Goal: Information Seeking & Learning: Learn about a topic

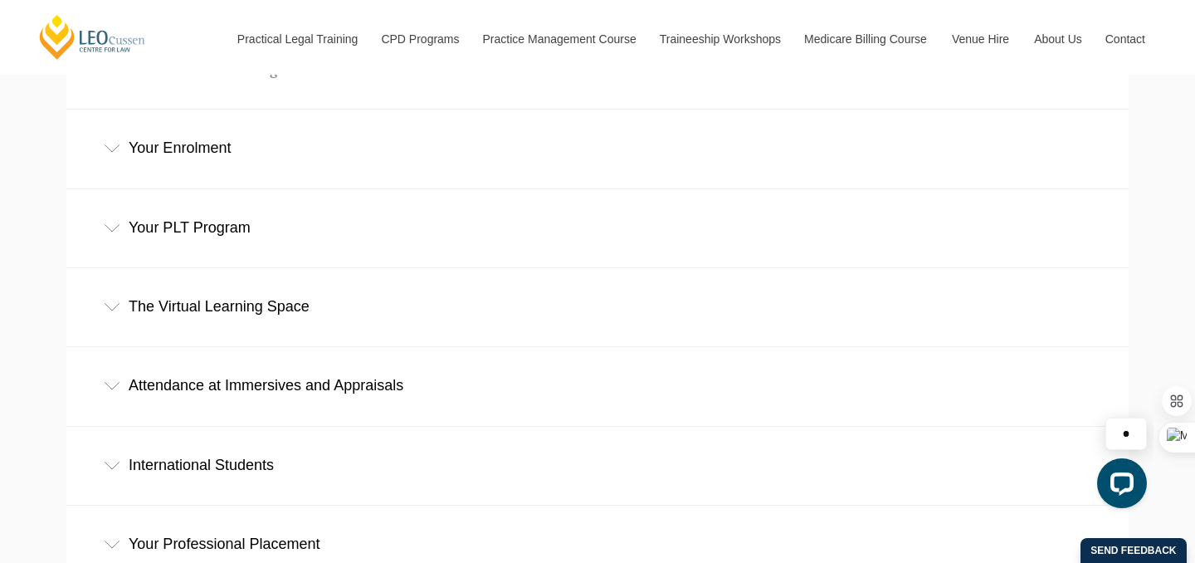
scroll to position [817, 0]
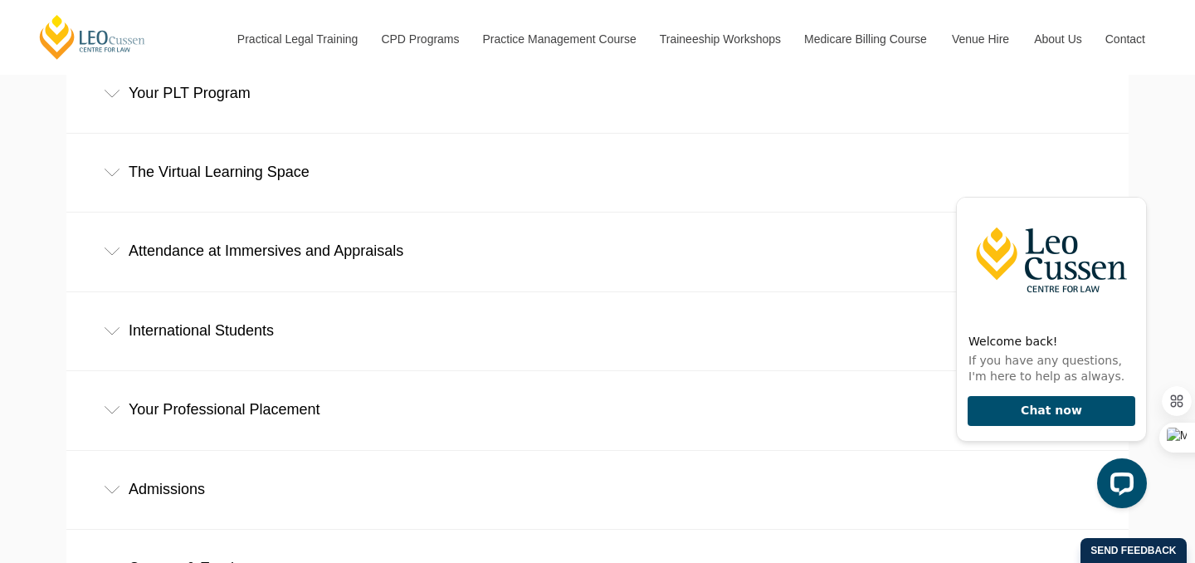
click at [240, 530] on div "Careers & Employment" at bounding box center [597, 568] width 1063 height 77
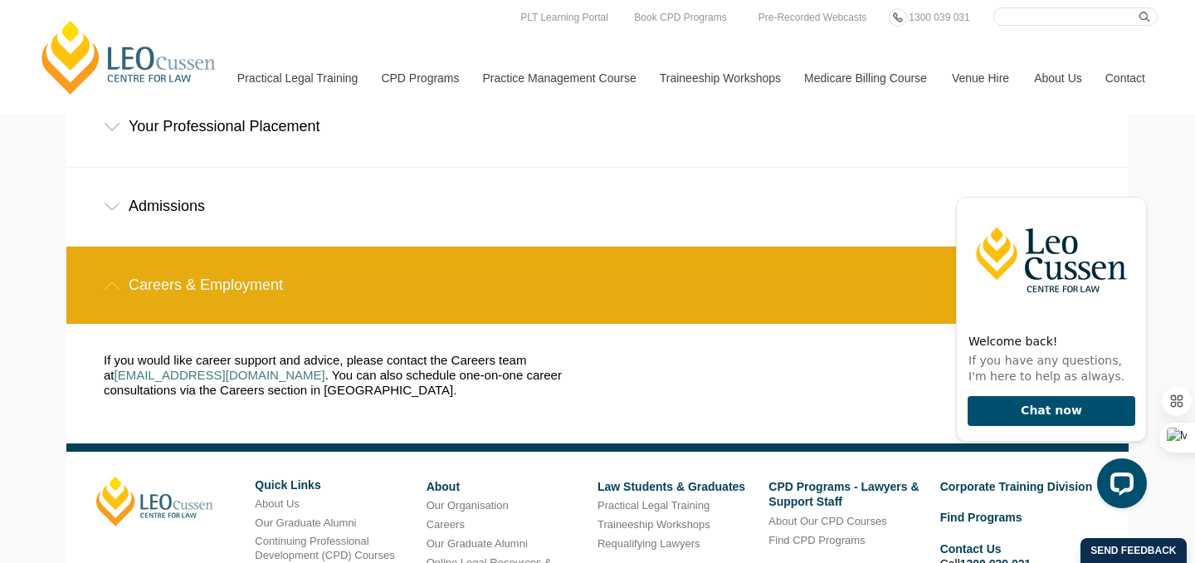
scroll to position [1216, 0]
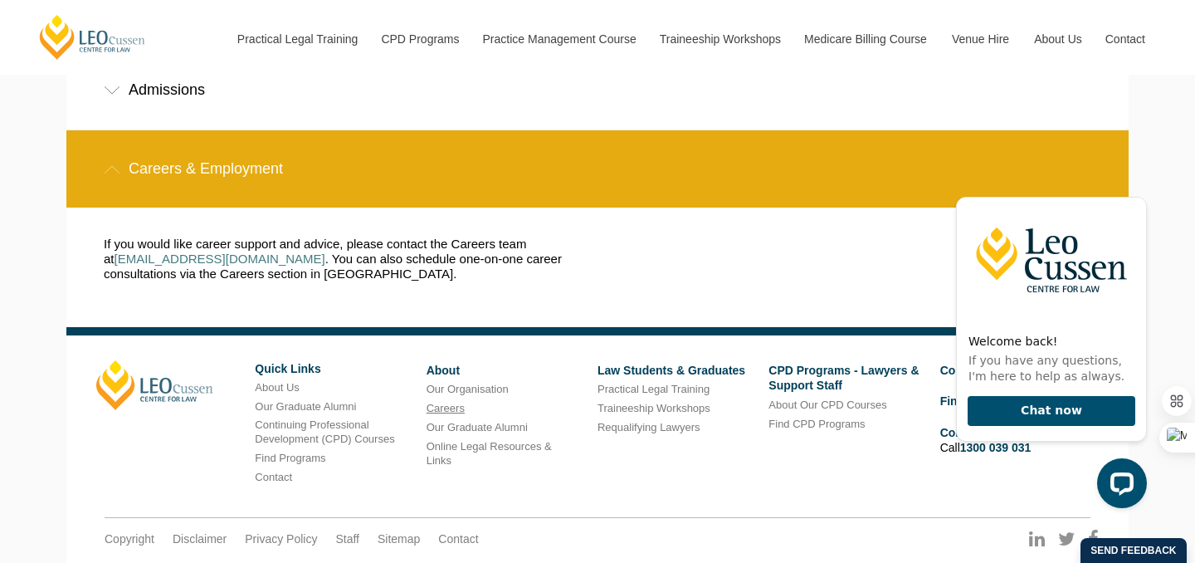
click at [446, 402] on link "Careers" at bounding box center [446, 408] width 38 height 12
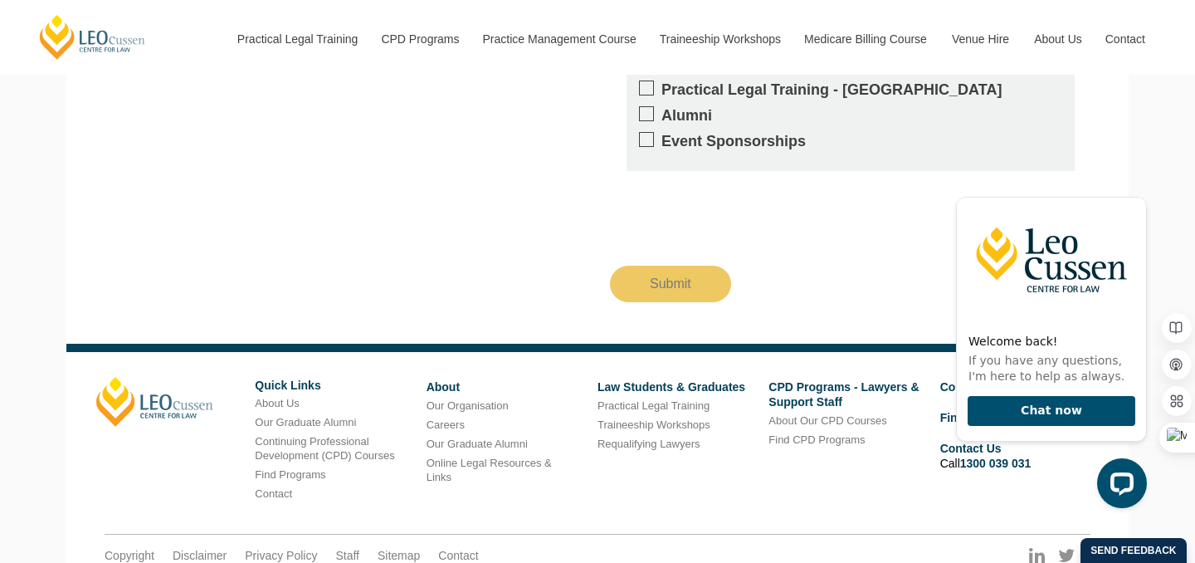
scroll to position [1828, 0]
